Goal: Check status: Check status

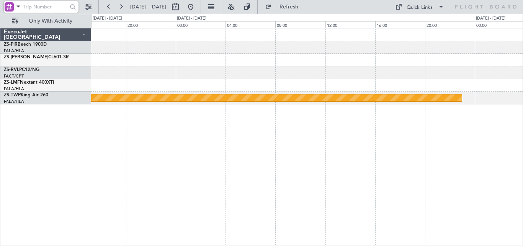
click at [499, 106] on div "Planned Maint Lanseria" at bounding box center [307, 137] width 432 height 218
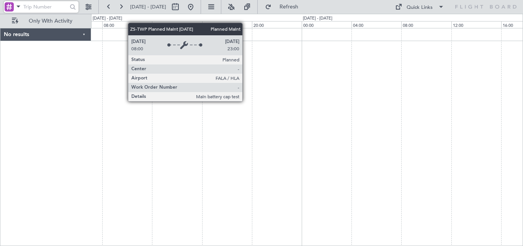
click at [313, 110] on div at bounding box center [307, 137] width 432 height 218
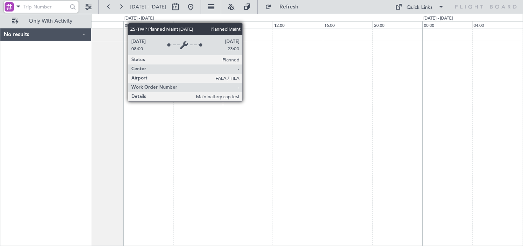
click at [279, 119] on div at bounding box center [307, 137] width 432 height 218
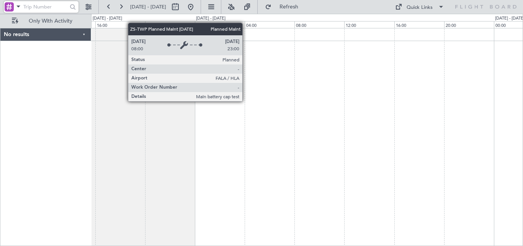
click at [317, 128] on div at bounding box center [307, 137] width 432 height 218
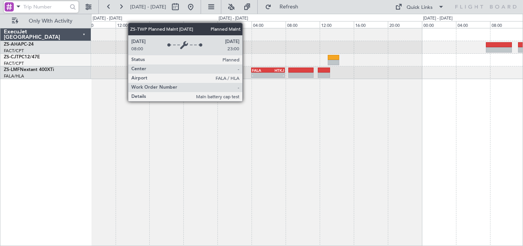
click at [393, 119] on div "- - FALA 04:00 Z HTKJ 07:56 Z" at bounding box center [307, 137] width 432 height 218
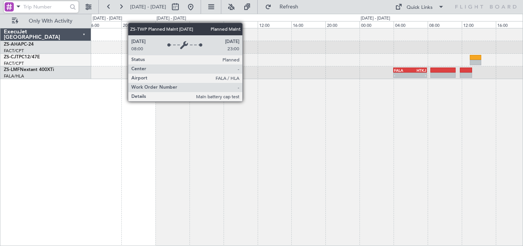
click at [367, 123] on div "- - FALA 04:00 Z HTKJ 07:56 Z" at bounding box center [307, 137] width 432 height 218
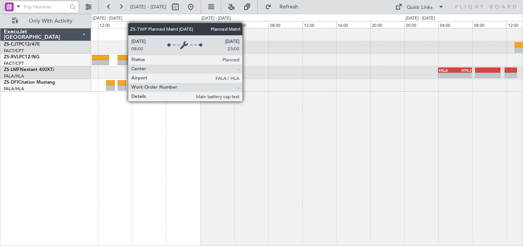
click at [345, 170] on div "A/C Booked - - FALA 04:00 Z HTKJ 07:56 Z" at bounding box center [307, 137] width 432 height 218
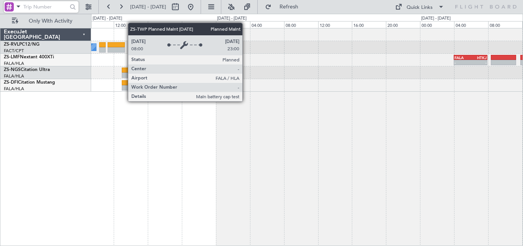
click at [249, 133] on div "A/C Booked - - FALA 04:00 Z HTKJ 07:56 Z A/C Booked" at bounding box center [307, 137] width 432 height 218
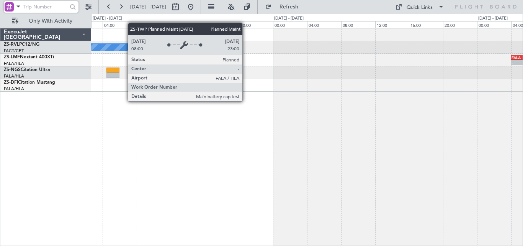
click at [365, 156] on div "A/C Booked - - FALA 04:00 Z HTKJ 07:56 Z A/C Booked" at bounding box center [307, 137] width 432 height 218
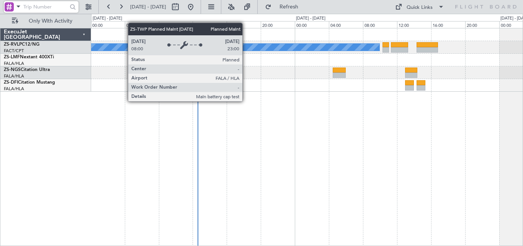
click at [457, 152] on div "A/C Booked" at bounding box center [307, 137] width 432 height 218
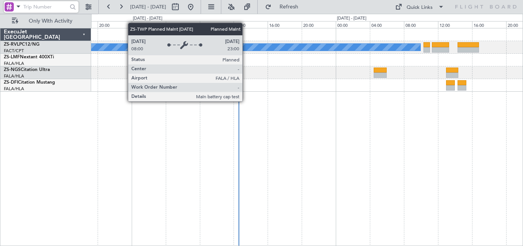
click at [287, 148] on div "A/C Booked" at bounding box center [307, 137] width 432 height 218
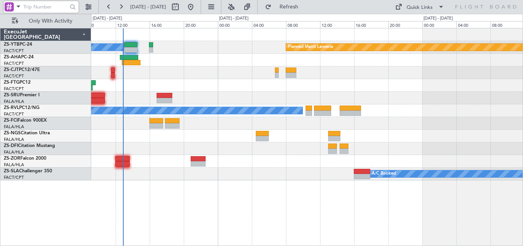
click at [252, 124] on div "Planned Maint Lanseria A/C Booked A/C Booked A/C Booked A/C Booked A/C Booked A…" at bounding box center [307, 104] width 432 height 152
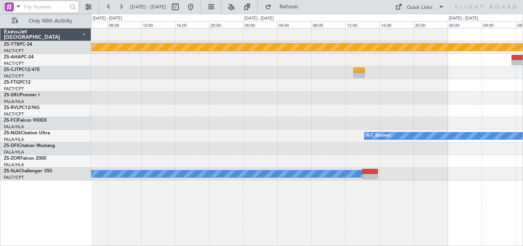
click at [84, 147] on div "Planned Maint Lanseria A/C Booked A/C Booked A/C Booked A/C Booked ExecuJet [GE…" at bounding box center [261, 130] width 523 height 232
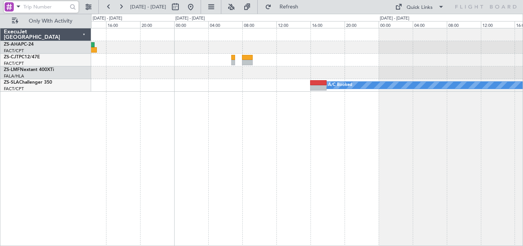
click at [523, 98] on div "A/C Booked - - FALA 04:00 Z HTKJ 07:56 Z A/C Booked ExecuJet [GEOGRAPHIC_DATA] …" at bounding box center [261, 130] width 523 height 232
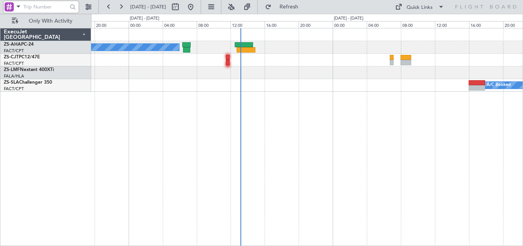
click at [504, 103] on div "A/C Booked A/C Unavailable Planned Maint A/C Booked" at bounding box center [307, 137] width 432 height 218
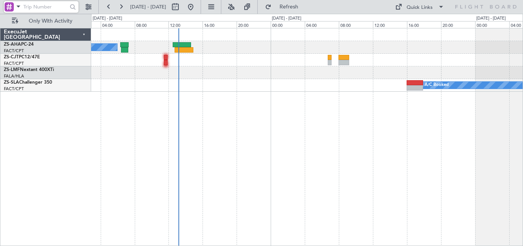
click at [197, 122] on div "A/C Booked A/C Unavailable A/C Booked" at bounding box center [307, 137] width 432 height 218
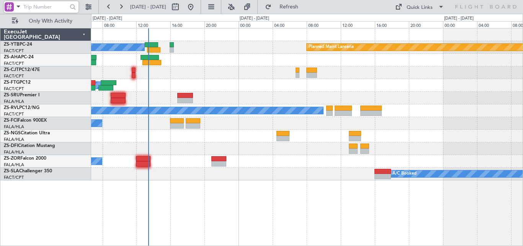
click at [402, 217] on div "Planned Maint Lanseria A/C Booked A/C Booked A/C Booked A/C Booked A/C Booked A…" at bounding box center [307, 137] width 432 height 218
